Goal: Task Accomplishment & Management: Complete application form

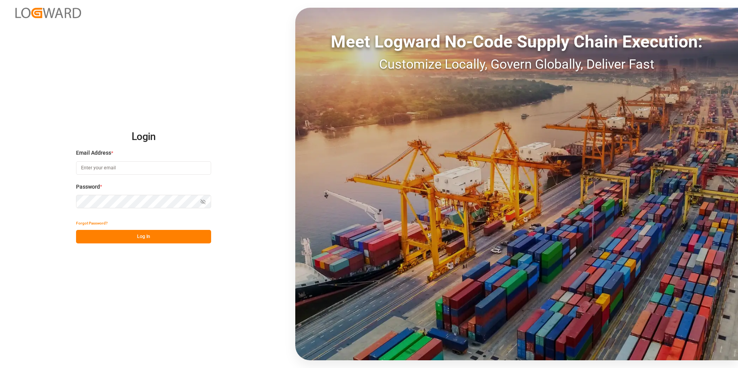
type input "[PERSON_NAME][EMAIL_ADDRESS][DOMAIN_NAME]"
click at [173, 236] on button "Log In" at bounding box center [143, 237] width 135 height 14
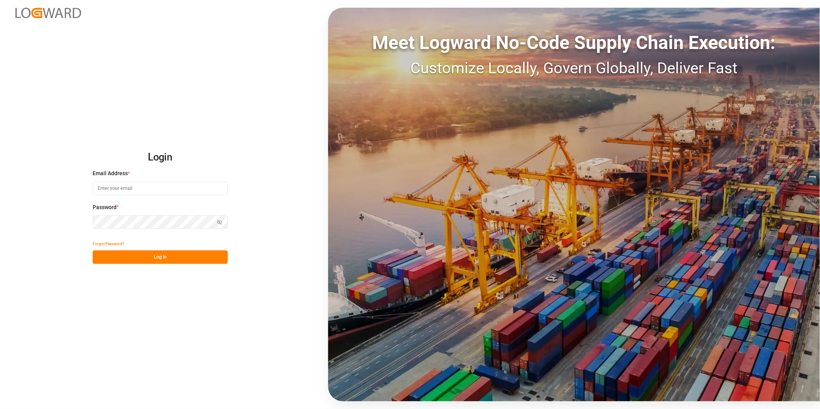
type input "[PERSON_NAME][EMAIL_ADDRESS][DOMAIN_NAME]"
click at [193, 258] on button "Log In" at bounding box center [160, 258] width 135 height 14
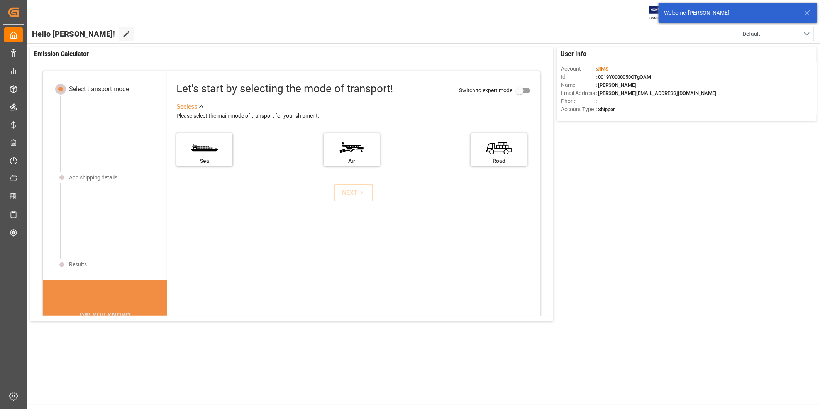
click at [805, 14] on line at bounding box center [807, 12] width 5 height 5
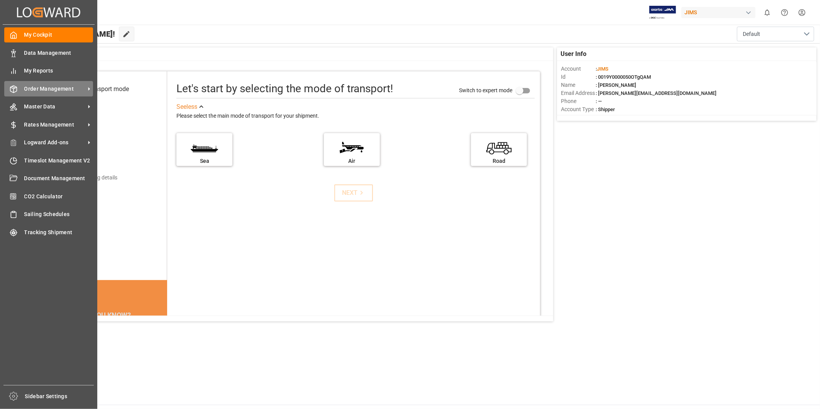
click at [41, 85] on span "Order Management" at bounding box center [54, 89] width 61 height 8
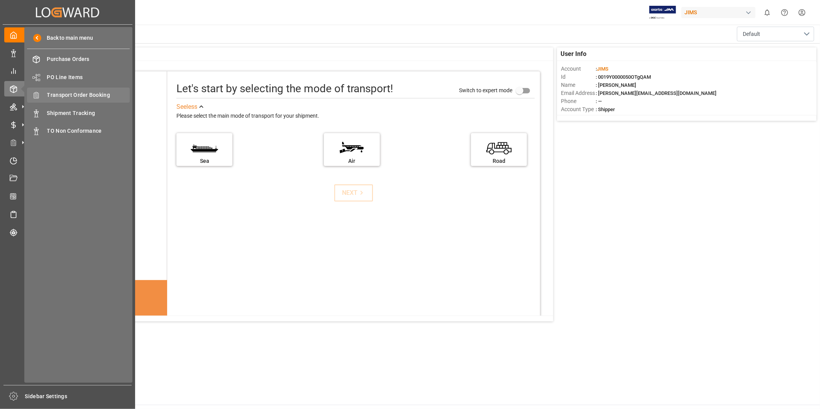
click at [108, 97] on span "Transport Order Booking" at bounding box center [88, 95] width 83 height 8
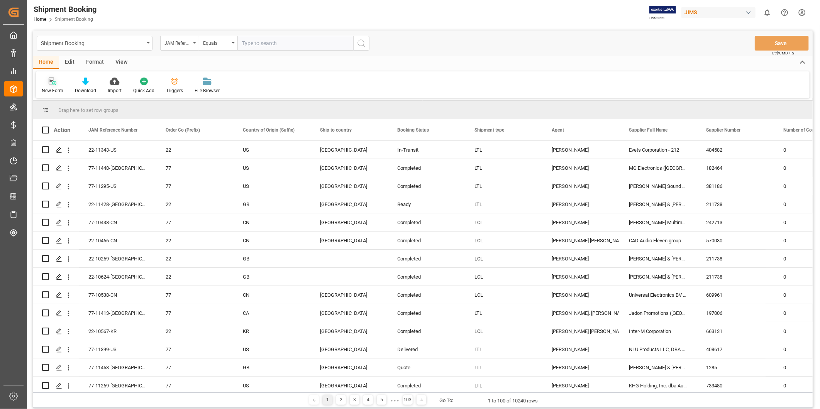
click at [56, 86] on div "New Form" at bounding box center [52, 85] width 33 height 17
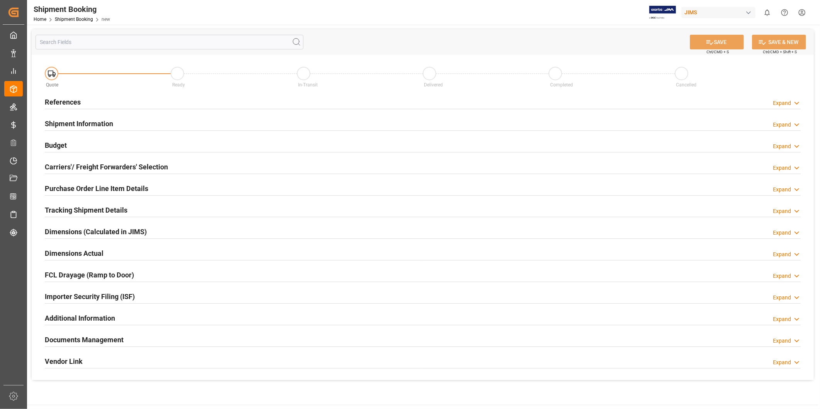
click at [797, 104] on polyline at bounding box center [797, 103] width 4 height 2
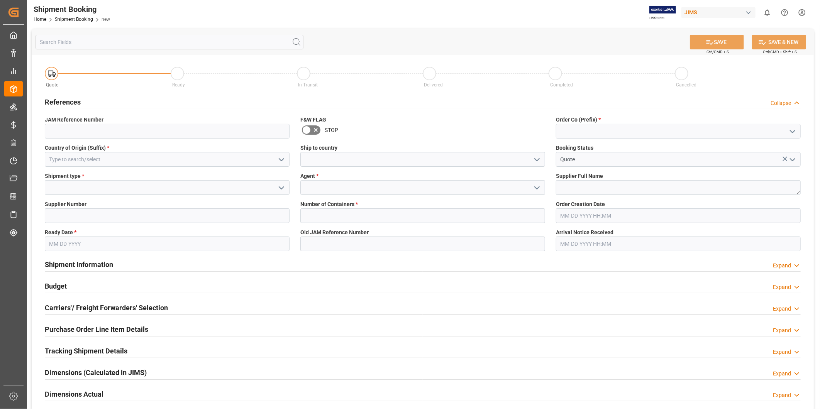
click at [790, 128] on icon "open menu" at bounding box center [792, 131] width 9 height 9
click at [771, 142] on div "22" at bounding box center [678, 148] width 244 height 17
type input "22"
click at [280, 163] on icon "open menu" at bounding box center [281, 159] width 9 height 9
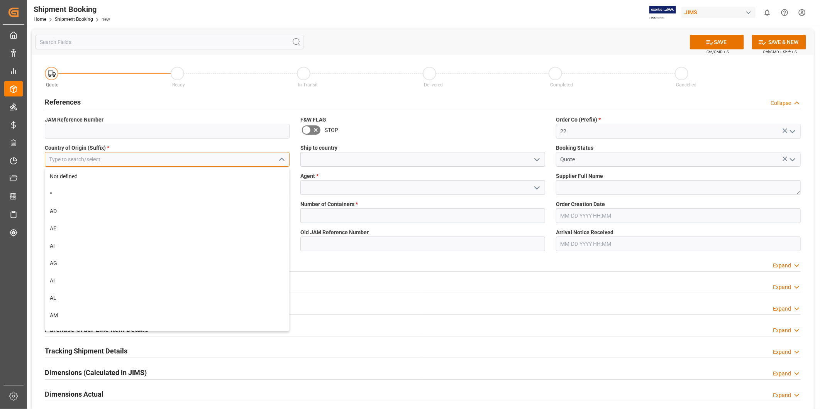
click at [227, 163] on input at bounding box center [167, 159] width 245 height 15
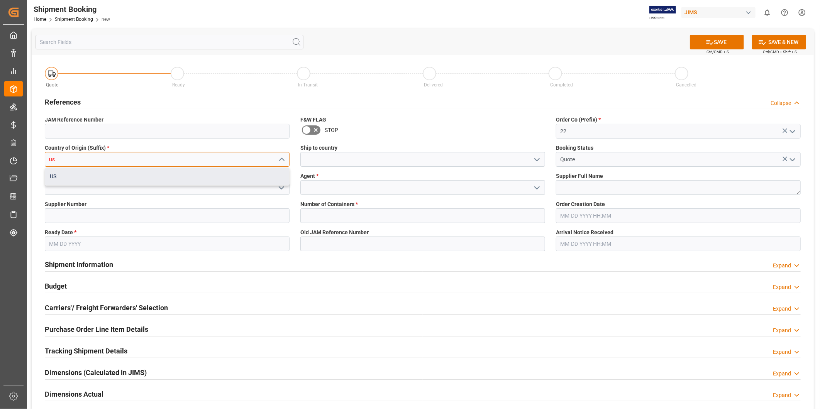
click at [219, 185] on div "US" at bounding box center [167, 176] width 244 height 17
type input "US"
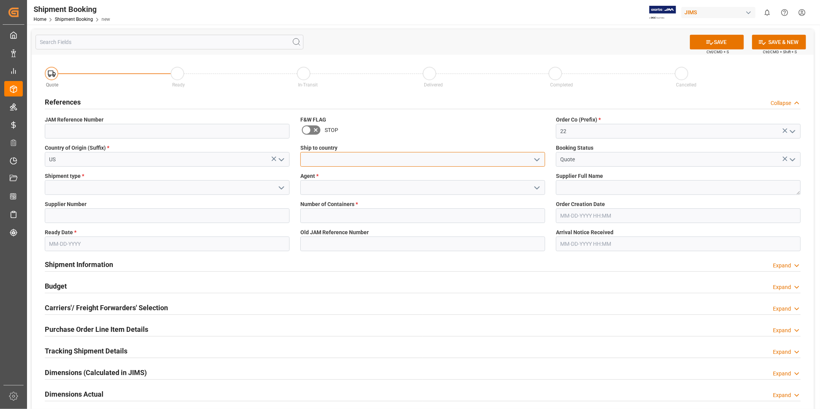
click at [497, 163] on input at bounding box center [422, 159] width 245 height 15
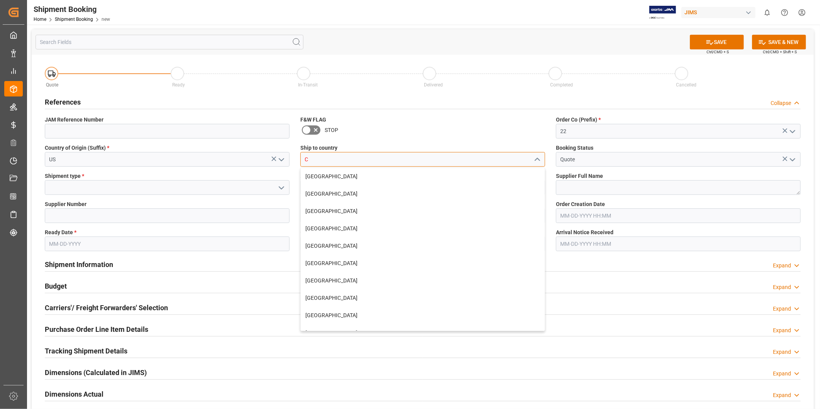
type input "CN"
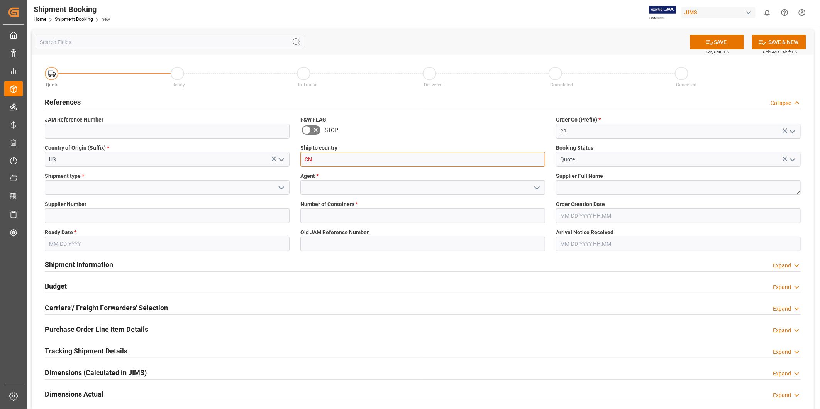
click at [496, 163] on input "CN" at bounding box center [422, 159] width 245 height 15
click at [400, 191] on div "China" at bounding box center [423, 193] width 244 height 17
type input "China"
click at [441, 136] on div "STOP" at bounding box center [422, 130] width 245 height 12
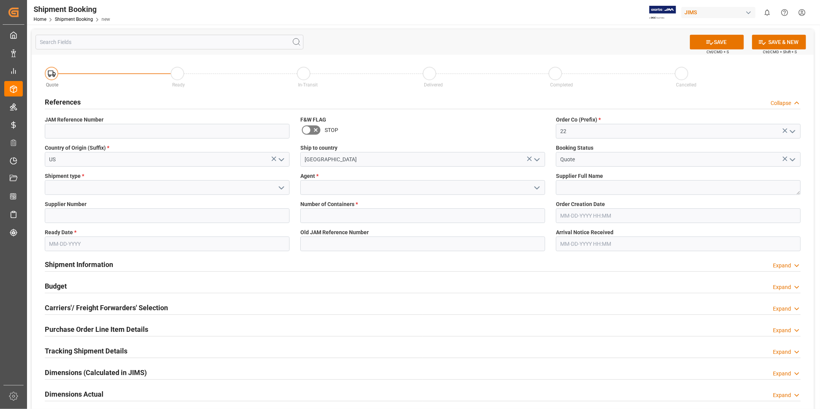
click at [280, 187] on polyline "open menu" at bounding box center [281, 188] width 5 height 2
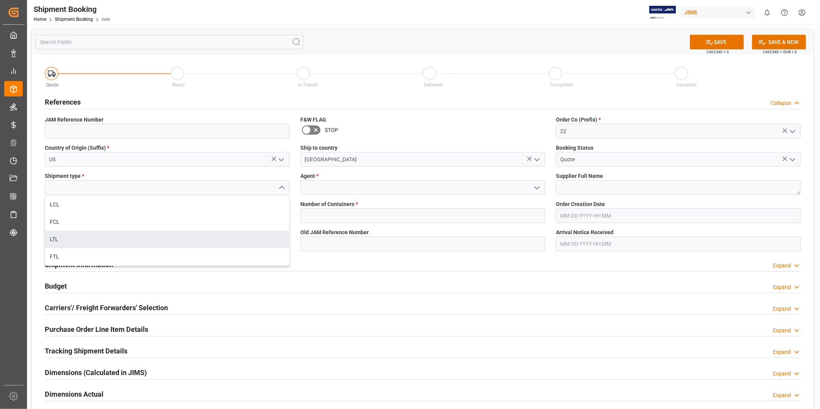
click at [223, 242] on div "LTL" at bounding box center [167, 239] width 244 height 17
type input "LTL"
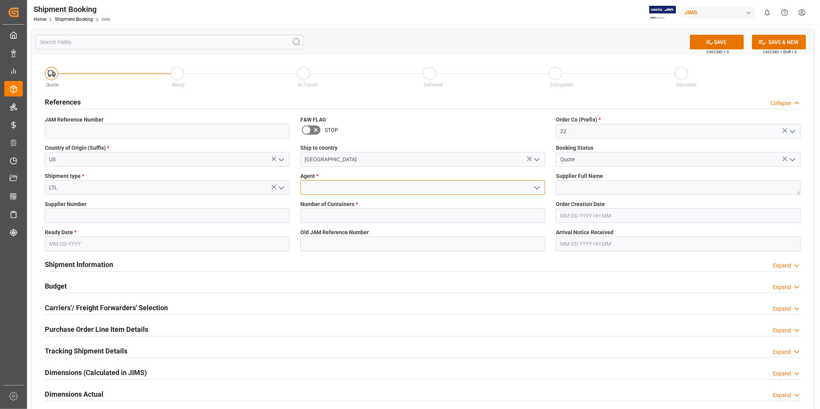
click at [331, 193] on input at bounding box center [422, 187] width 245 height 15
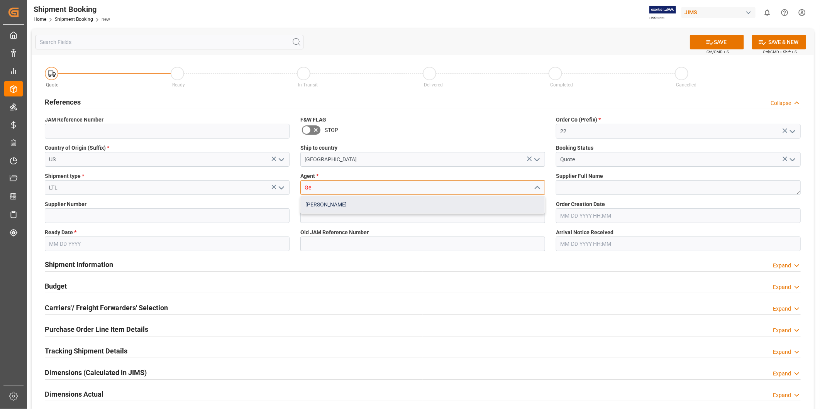
click at [334, 200] on div "George Vigo" at bounding box center [423, 204] width 244 height 17
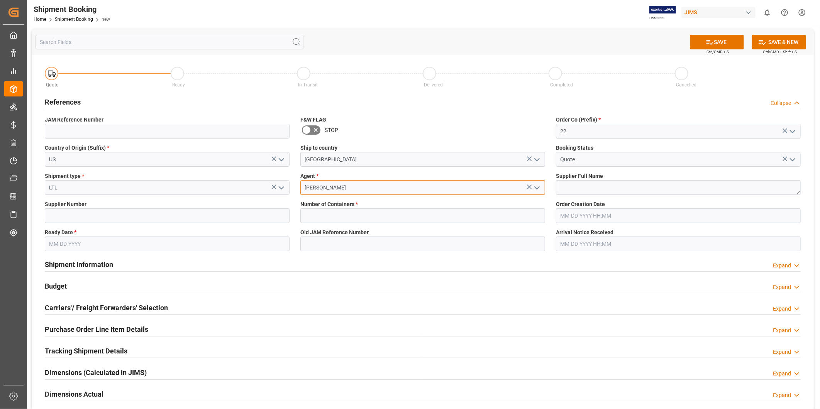
type input "George Vigo"
click at [609, 194] on textarea at bounding box center [678, 187] width 245 height 15
click at [139, 220] on input at bounding box center [167, 216] width 245 height 15
paste input "524"
type input "524"
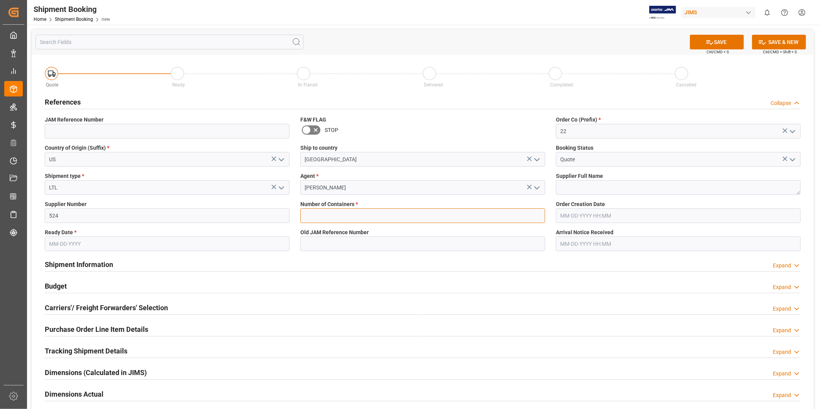
click at [357, 215] on input "text" at bounding box center [422, 216] width 245 height 15
type input "0"
click at [612, 182] on textarea at bounding box center [678, 187] width 245 height 15
type textarea "KMC"
click at [147, 240] on input "text" at bounding box center [167, 244] width 245 height 15
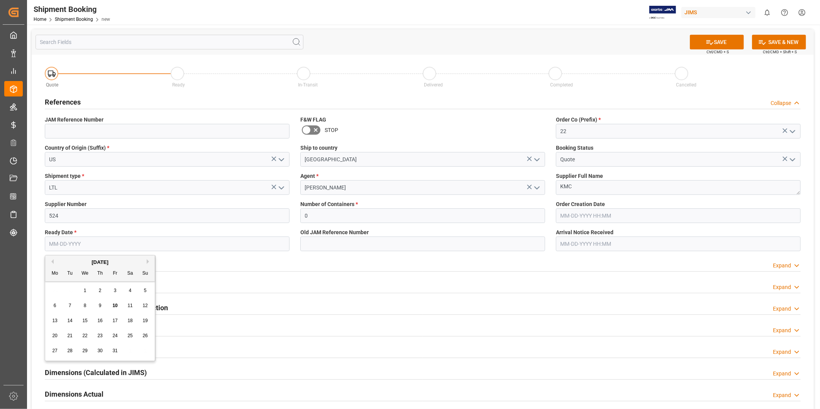
click at [70, 338] on span "21" at bounding box center [69, 335] width 5 height 5
type input "10-21-2025"
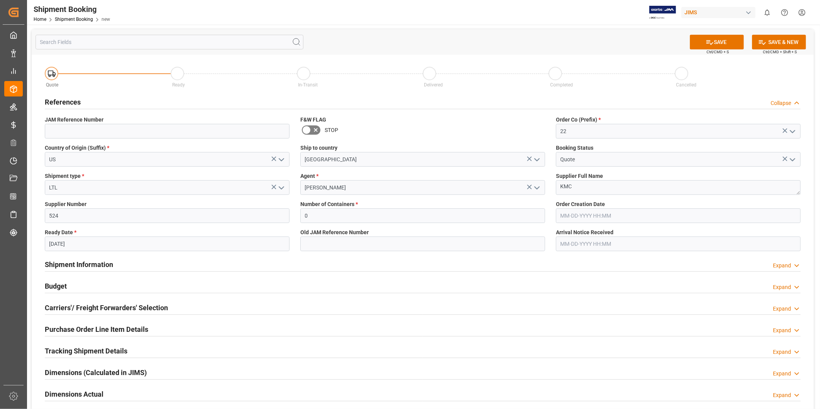
click at [236, 273] on div "Shipment Information Expand" at bounding box center [422, 265] width 767 height 22
click at [224, 286] on div "Budget Expand" at bounding box center [423, 285] width 756 height 15
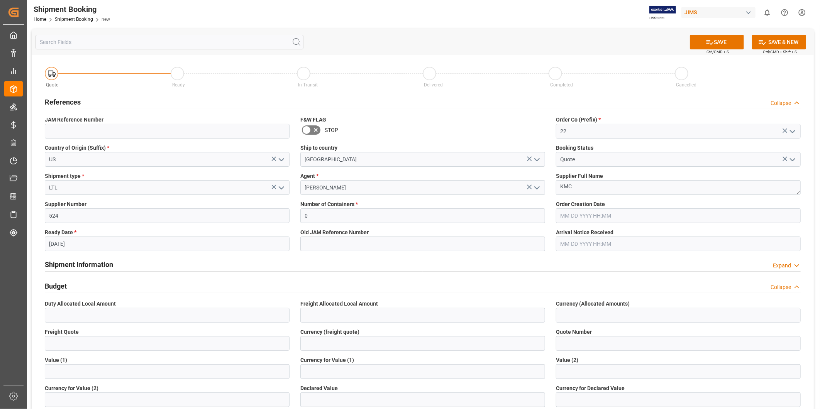
click at [215, 290] on div "Budget Collapse" at bounding box center [423, 285] width 756 height 15
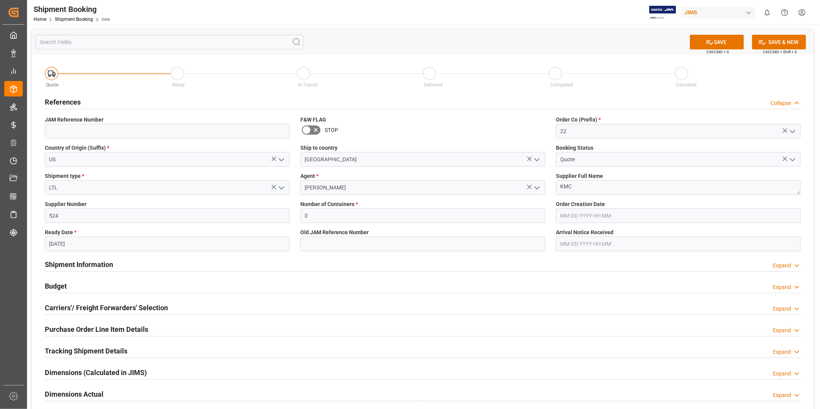
click at [159, 307] on h2 "Carriers'/ Freight Forwarders' Selection" at bounding box center [106, 308] width 123 height 10
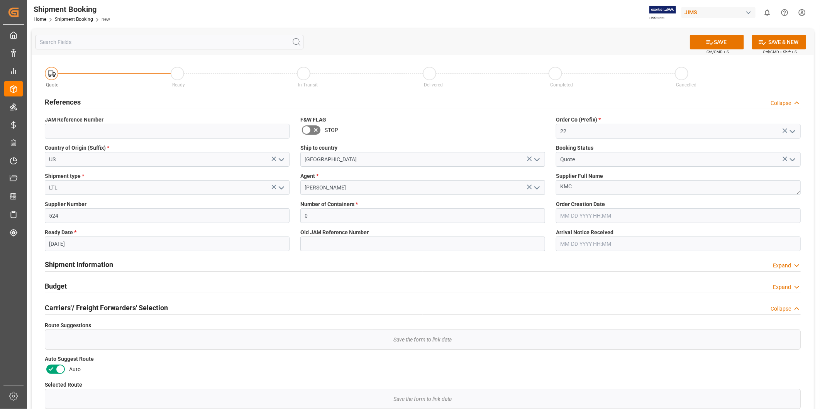
click at [59, 370] on icon at bounding box center [60, 370] width 4 height 4
click at [0, 0] on input "checkbox" at bounding box center [0, 0] width 0 height 0
click at [717, 42] on button "SAVE" at bounding box center [717, 42] width 54 height 15
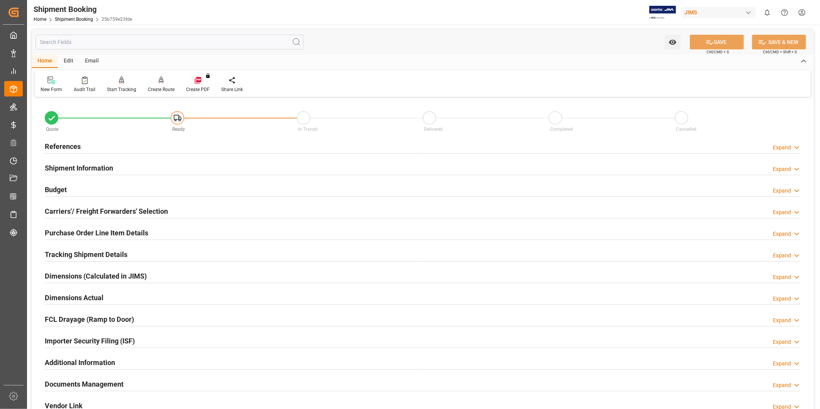
click at [791, 144] on div "Expand" at bounding box center [782, 148] width 18 height 8
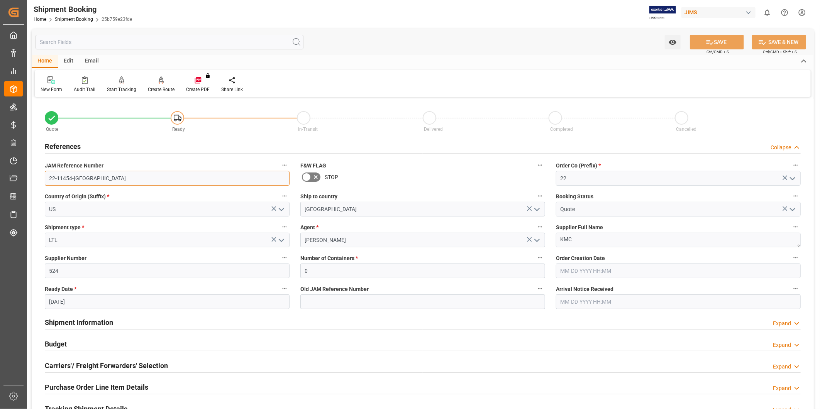
click at [136, 176] on input "22-11454-US" at bounding box center [167, 178] width 245 height 15
click at [136, 177] on input "22-11454-US" at bounding box center [167, 178] width 245 height 15
click at [136, 178] on input "22-11454-US" at bounding box center [167, 178] width 245 height 15
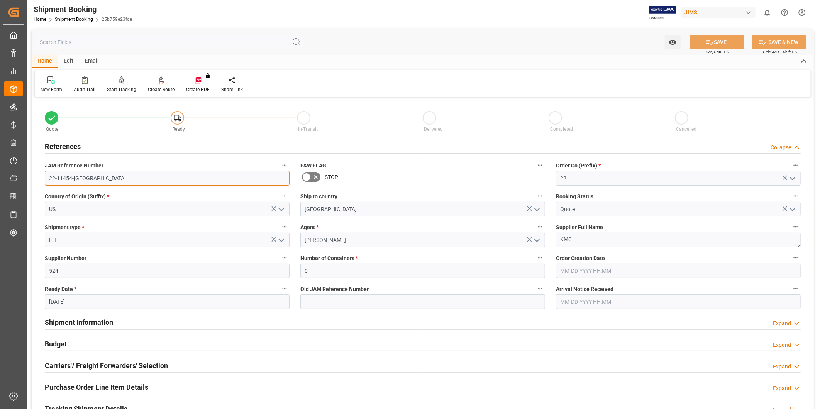
click at [95, 181] on input "22-11454-US" at bounding box center [167, 178] width 245 height 15
